Goal: Task Accomplishment & Management: Manage account settings

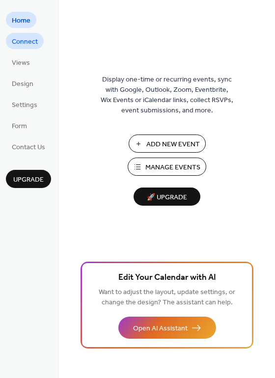
click at [29, 38] on span "Connect" at bounding box center [25, 42] width 26 height 10
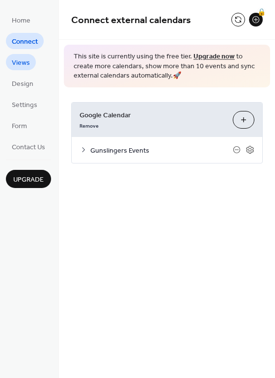
click at [28, 59] on span "Views" at bounding box center [21, 63] width 18 height 10
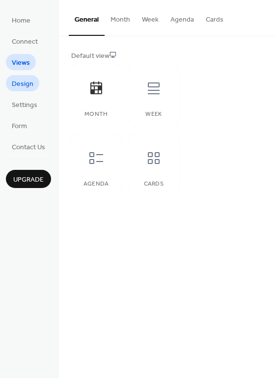
click at [27, 84] on span "Design" at bounding box center [23, 84] width 22 height 10
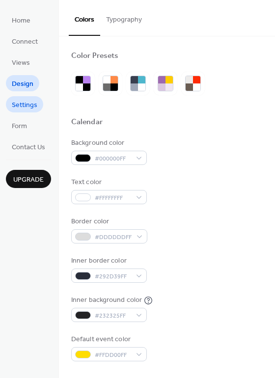
click at [27, 102] on span "Settings" at bounding box center [25, 105] width 26 height 10
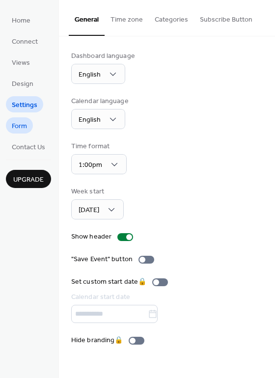
click at [25, 122] on span "Form" at bounding box center [19, 126] width 15 height 10
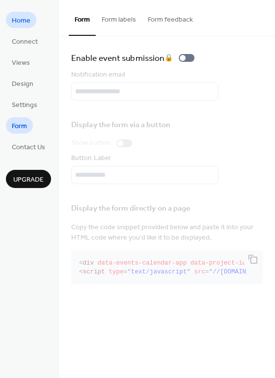
click at [19, 22] on span "Home" at bounding box center [21, 21] width 19 height 10
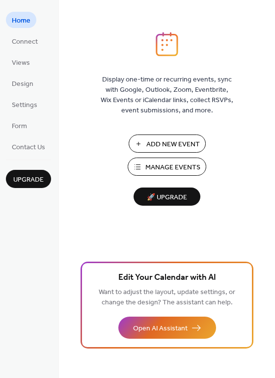
click at [143, 166] on button "Manage Events" at bounding box center [167, 167] width 79 height 18
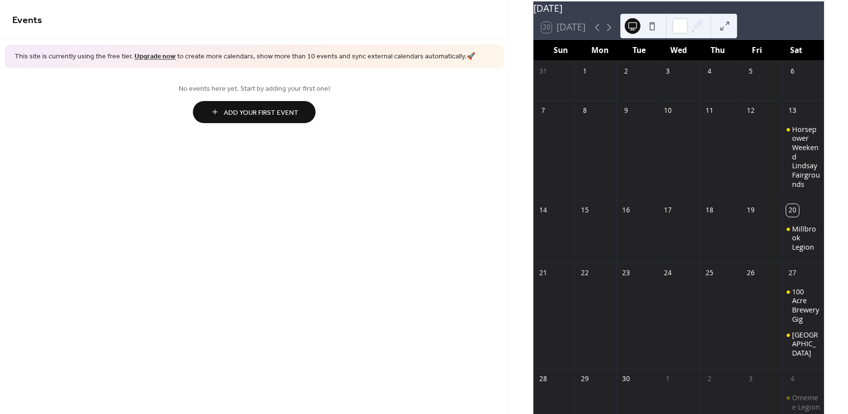
scroll to position [98, 0]
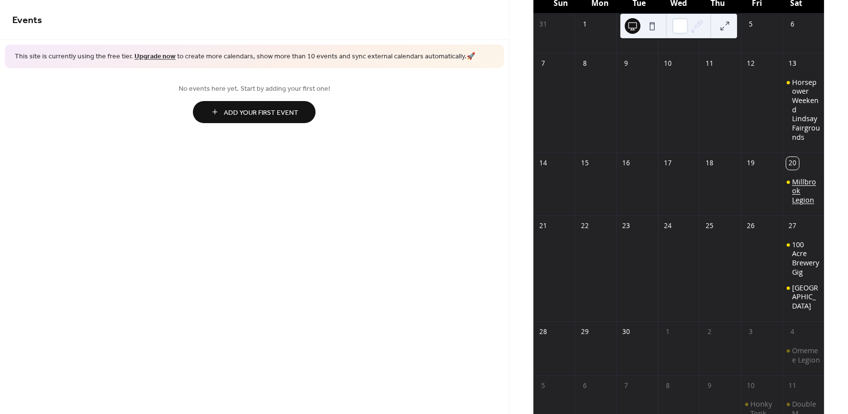
click at [792, 192] on div "Millbrook Legion" at bounding box center [806, 191] width 28 height 27
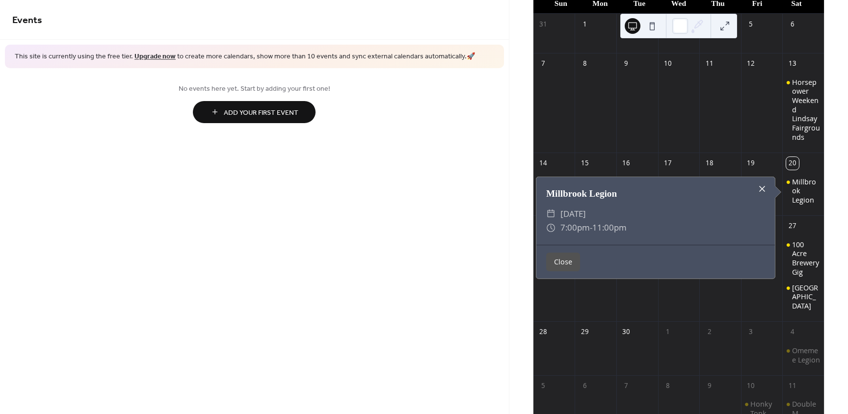
click at [759, 189] on div at bounding box center [763, 189] width 14 height 14
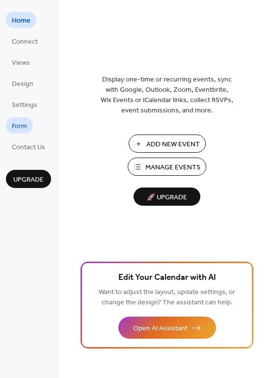
click at [24, 128] on span "Form" at bounding box center [19, 126] width 15 height 10
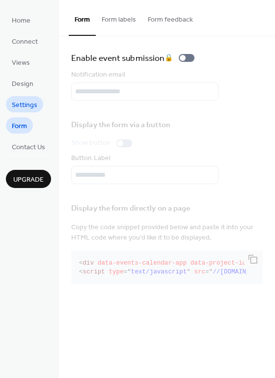
click at [26, 104] on span "Settings" at bounding box center [25, 105] width 26 height 10
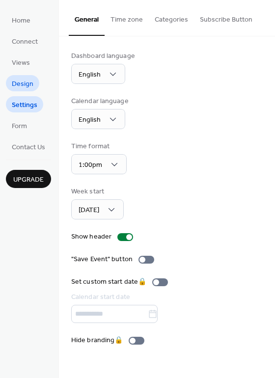
click at [26, 87] on span "Design" at bounding box center [23, 84] width 22 height 10
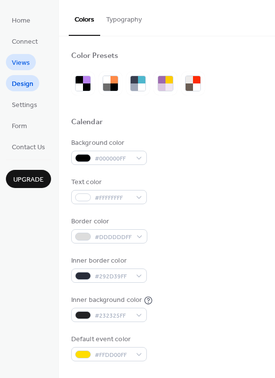
click at [22, 66] on span "Views" at bounding box center [21, 63] width 18 height 10
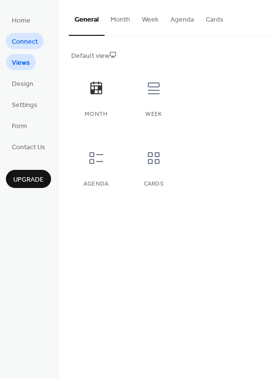
click at [25, 49] on link "Connect" at bounding box center [25, 41] width 38 height 16
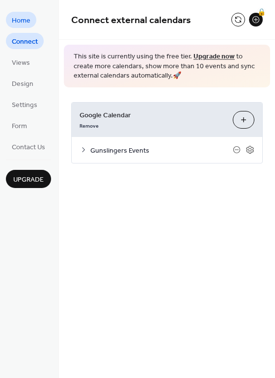
click at [22, 23] on span "Home" at bounding box center [21, 21] width 19 height 10
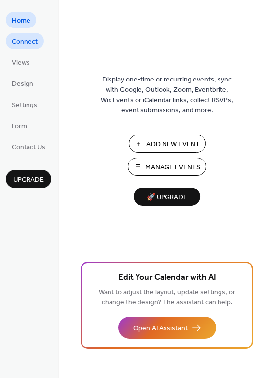
click at [27, 39] on span "Connect" at bounding box center [25, 42] width 26 height 10
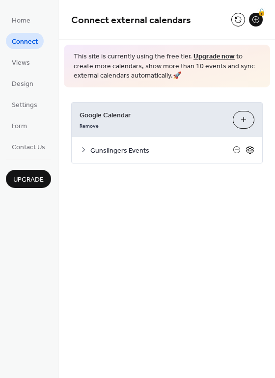
click at [253, 154] on icon at bounding box center [249, 149] width 9 height 9
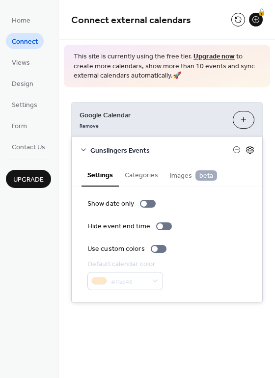
click at [249, 149] on icon at bounding box center [249, 149] width 9 height 9
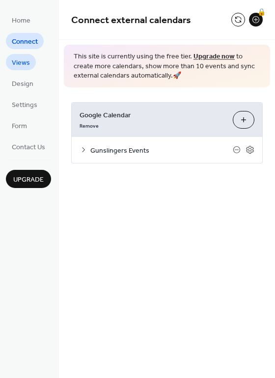
click at [27, 61] on span "Views" at bounding box center [21, 63] width 18 height 10
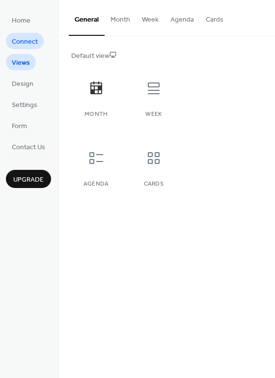
click at [28, 45] on span "Connect" at bounding box center [25, 42] width 26 height 10
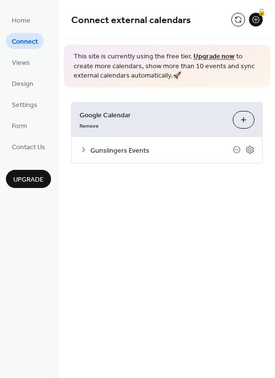
click at [214, 56] on link "Upgrade now" at bounding box center [213, 56] width 41 height 13
click at [237, 19] on button at bounding box center [238, 20] width 14 height 14
click at [28, 16] on span "Home" at bounding box center [21, 21] width 19 height 10
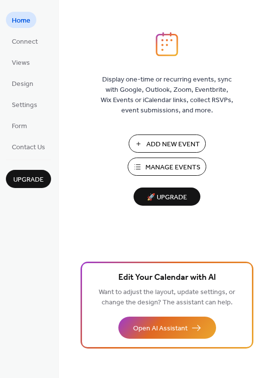
click at [150, 167] on span "Manage Events" at bounding box center [172, 168] width 55 height 10
click at [17, 130] on span "Form" at bounding box center [19, 126] width 15 height 10
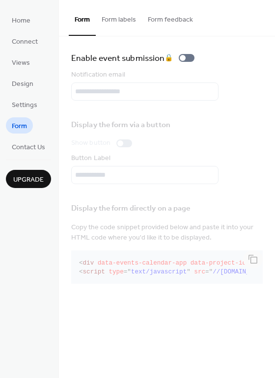
click at [27, 159] on div "Home Connect Views Design Settings Form Contact Us Upgrade" at bounding box center [29, 189] width 59 height 378
click at [32, 146] on span "Contact Us" at bounding box center [28, 147] width 33 height 10
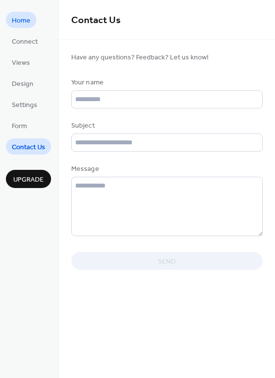
click at [21, 23] on span "Home" at bounding box center [21, 21] width 19 height 10
